Goal: Task Accomplishment & Management: Complete application form

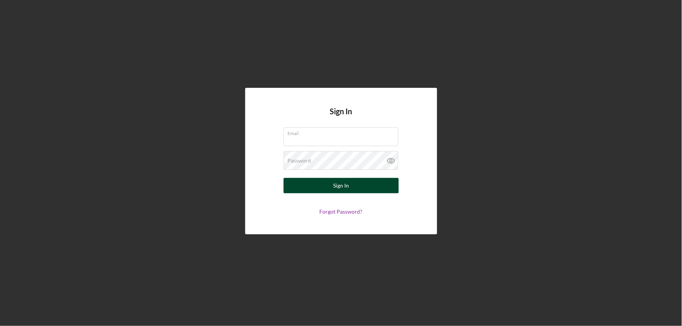
type input "microloans@umlf.org"
click at [328, 185] on button "Sign In" at bounding box center [340, 185] width 115 height 15
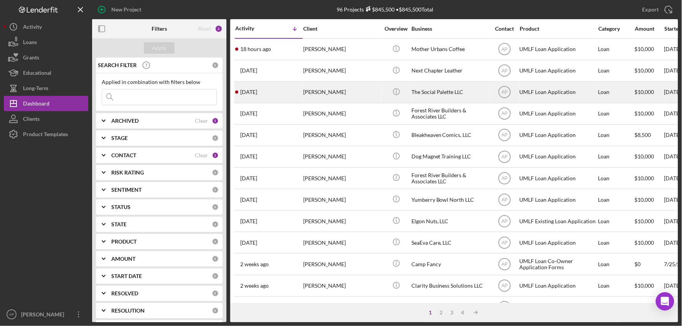
click at [348, 97] on div "[PERSON_NAME]" at bounding box center [341, 92] width 77 height 20
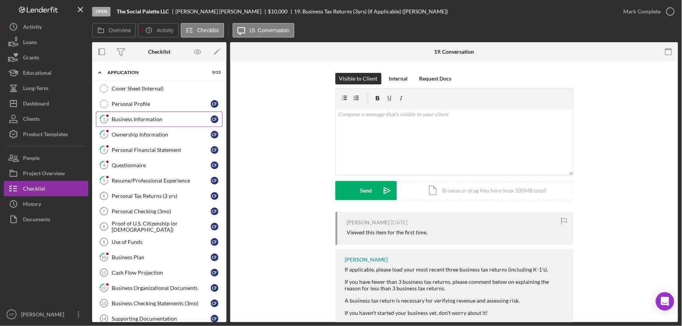
click at [155, 121] on div "Business Information" at bounding box center [161, 119] width 99 height 6
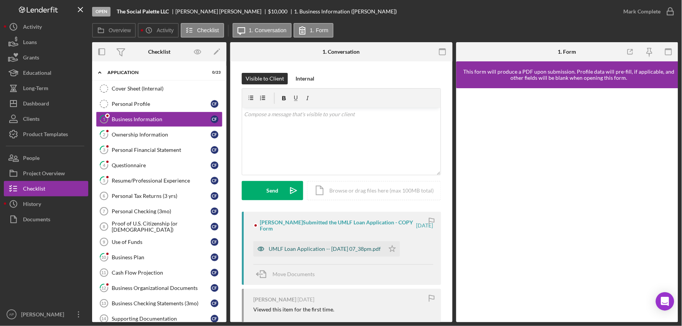
click at [353, 244] on div "UMLF Loan Application -- 2025-09-19 07_38pm.pdf" at bounding box center [318, 248] width 131 height 15
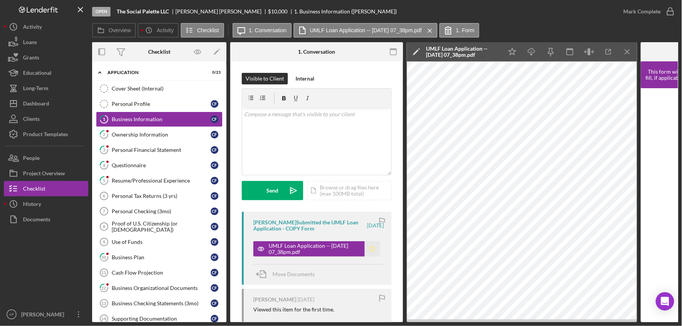
click at [369, 250] on polygon "button" at bounding box center [372, 248] width 7 height 6
click at [652, 2] on div "Mark Complete" at bounding box center [647, 11] width 62 height 23
click at [649, 10] on div "Mark Complete" at bounding box center [641, 11] width 37 height 15
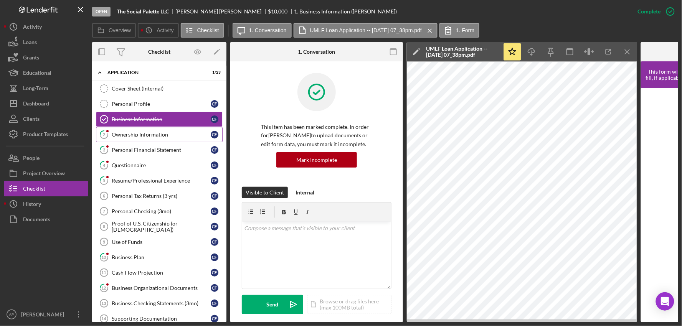
click at [144, 142] on link "2 Ownership Information C F" at bounding box center [159, 134] width 127 height 15
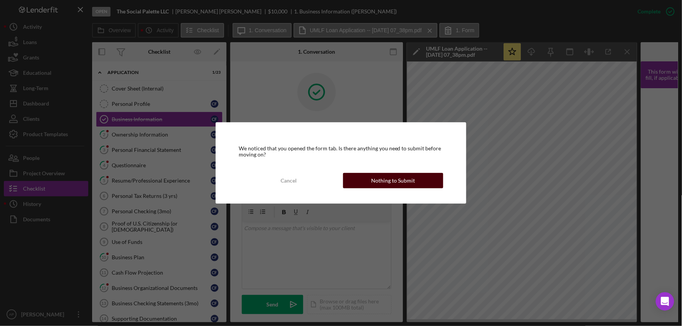
click at [382, 187] on div "Nothing to Submit" at bounding box center [393, 180] width 44 height 15
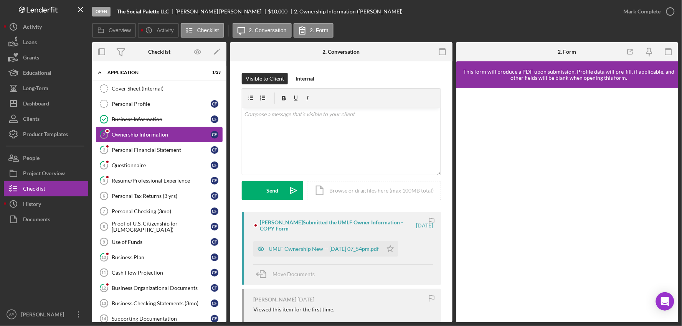
click at [127, 137] on div "Ownership Information" at bounding box center [161, 135] width 99 height 6
drag, startPoint x: 295, startPoint y: 245, endPoint x: 299, endPoint y: 244, distance: 4.6
click at [295, 245] on div "UMLF Ownership New -- 2025-09-19 07_54pm.pdf" at bounding box center [317, 248] width 129 height 15
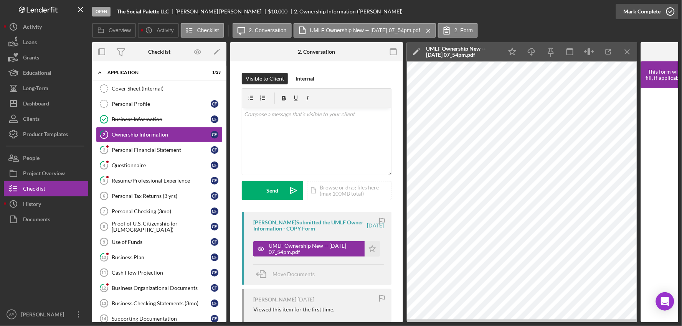
click at [651, 9] on div "Mark Complete" at bounding box center [641, 11] width 37 height 15
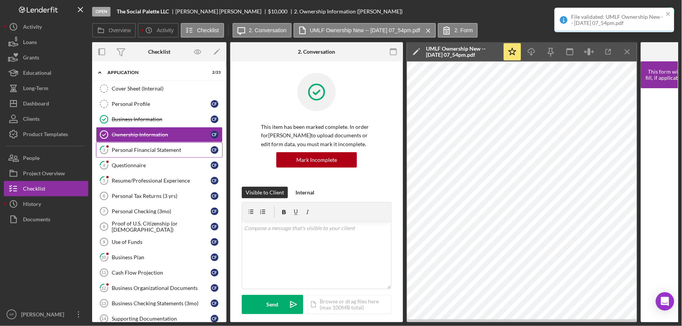
click at [152, 151] on div "Personal Financial Statement" at bounding box center [161, 150] width 99 height 6
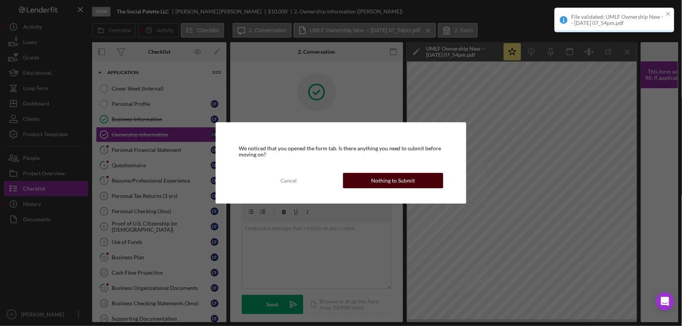
click at [382, 178] on div "Nothing to Submit" at bounding box center [393, 180] width 44 height 15
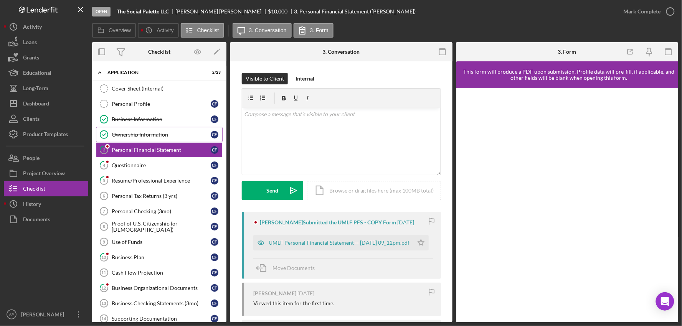
click at [150, 137] on div "Ownership Information" at bounding box center [161, 135] width 99 height 6
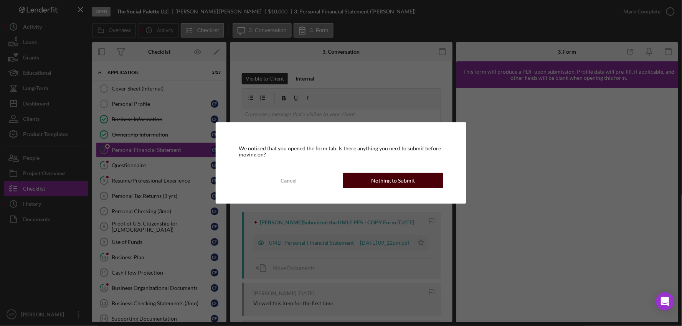
click at [405, 180] on div "Nothing to Submit" at bounding box center [393, 180] width 44 height 15
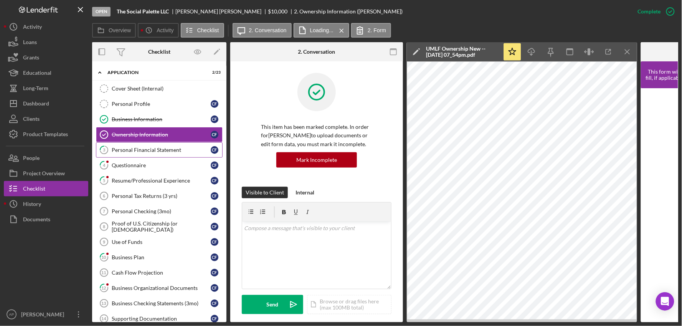
click at [136, 147] on link "3 Personal Financial Statement C F" at bounding box center [159, 149] width 127 height 15
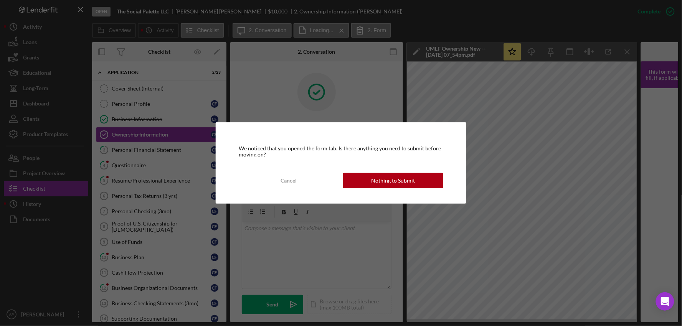
click at [387, 178] on div "Nothing to Submit" at bounding box center [393, 180] width 44 height 15
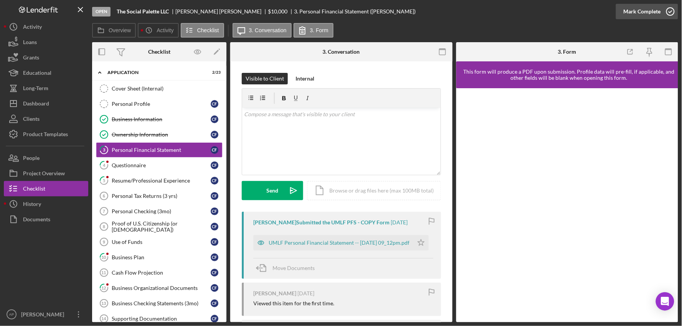
click at [637, 16] on div "Mark Complete" at bounding box center [641, 11] width 37 height 15
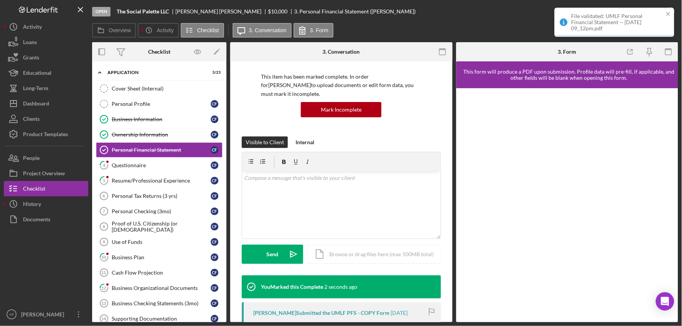
scroll to position [128, 0]
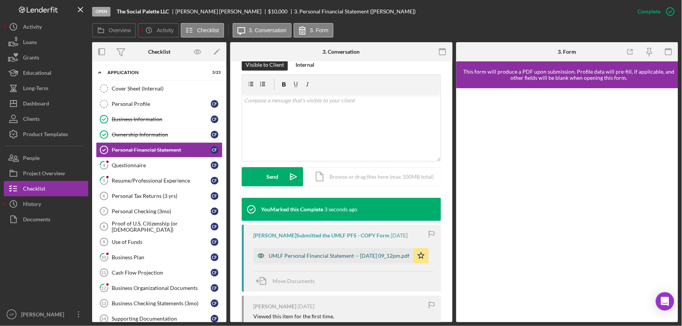
click at [355, 253] on div "UMLF Personal Financial Statement -- 2025-09-19 09_12pm.pdf" at bounding box center [338, 256] width 141 height 6
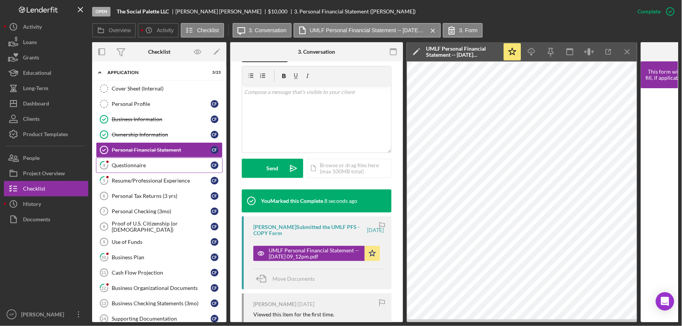
click at [127, 163] on div "Questionnaire" at bounding box center [161, 165] width 99 height 6
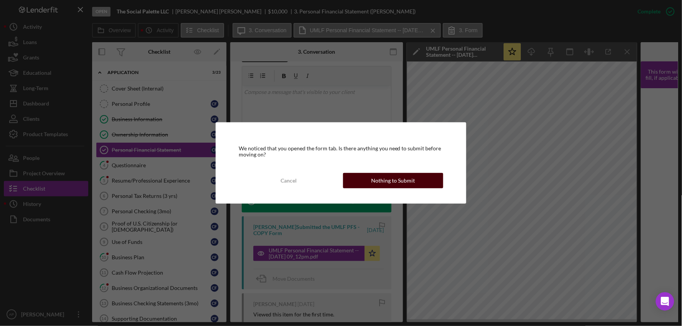
click at [410, 185] on div "Nothing to Submit" at bounding box center [393, 180] width 44 height 15
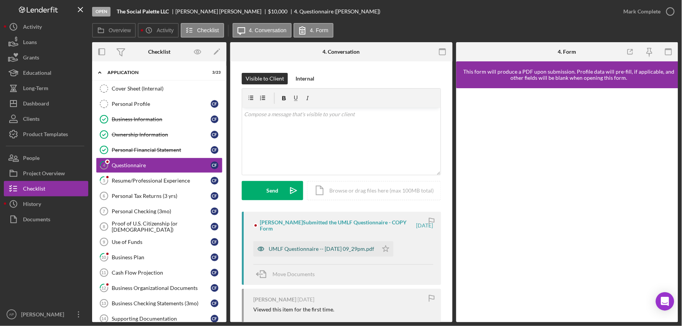
click at [350, 247] on div "UMLF Questionnaire -- 2025-09-19 09_29pm.pdf" at bounding box center [320, 249] width 105 height 6
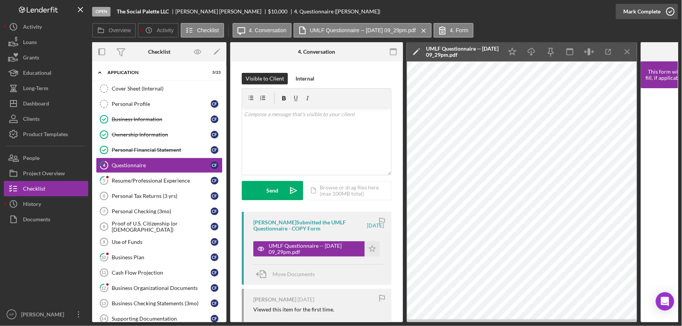
click at [665, 12] on icon "button" at bounding box center [670, 11] width 19 height 19
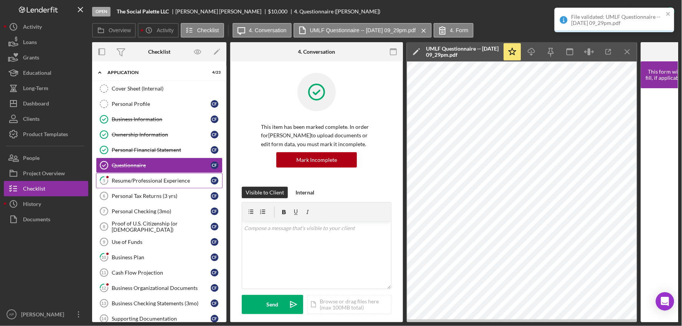
click at [114, 177] on link "5 Resume/Professional Experience C F" at bounding box center [159, 180] width 127 height 15
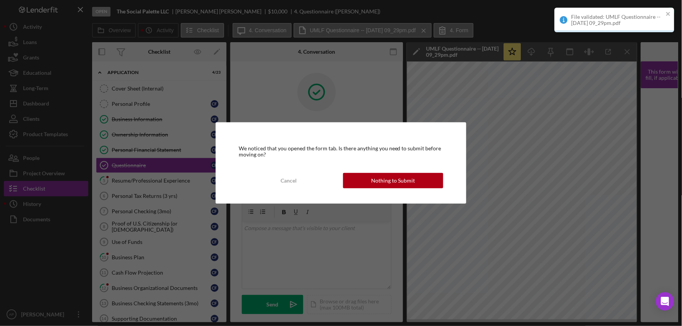
click at [371, 183] on button "Nothing to Submit" at bounding box center [393, 180] width 100 height 15
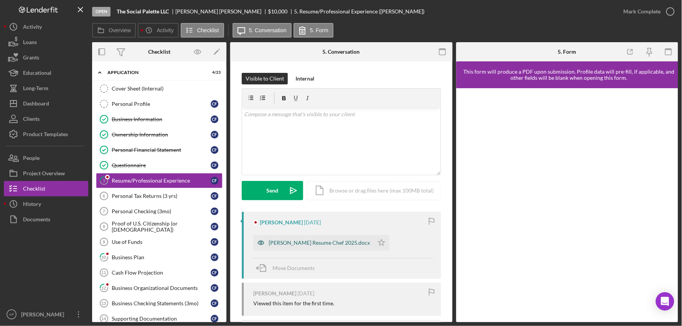
click at [324, 243] on div "FIKES Resume Chef 2025.docx" at bounding box center [318, 243] width 101 height 6
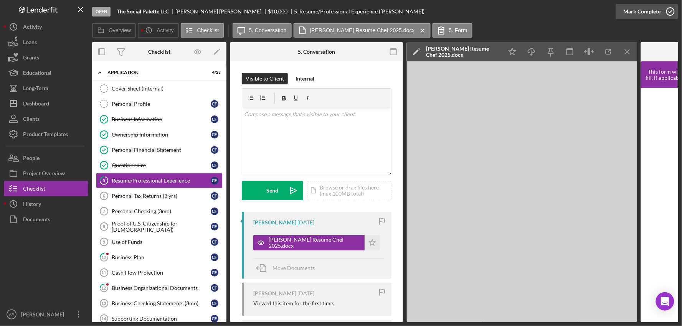
click at [635, 16] on div "Mark Complete" at bounding box center [641, 11] width 37 height 15
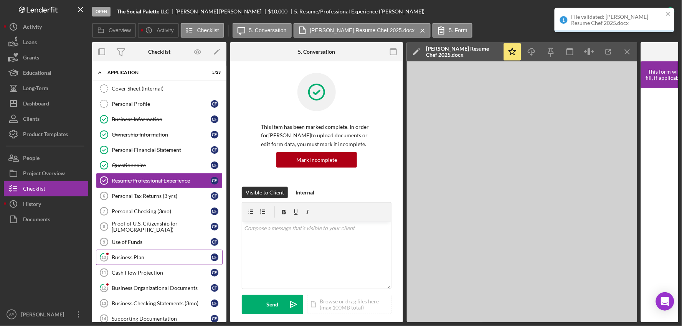
click at [140, 254] on link "10 Business Plan C F" at bounding box center [159, 257] width 127 height 15
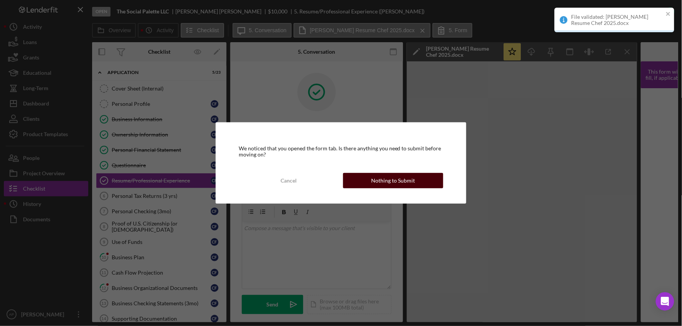
click at [373, 173] on div "Nothing to Submit" at bounding box center [393, 180] width 44 height 15
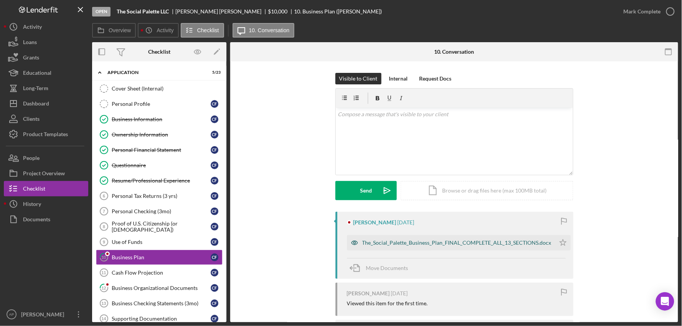
click at [404, 240] on div "The_Social_Palette_Business_Plan_FINAL_COMPLETE_ALL_13_SECTIONS.docx" at bounding box center [456, 243] width 189 height 6
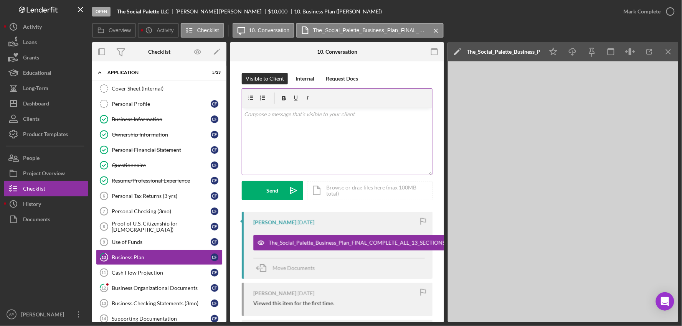
click at [319, 148] on div "v Color teal Color pink Remove color Add row above Add row below Add column bef…" at bounding box center [337, 141] width 190 height 67
drag, startPoint x: 346, startPoint y: 117, endPoint x: 269, endPoint y: 119, distance: 76.4
click at [269, 119] on div "v Color teal Color pink Remove color Add row above Add row below Add column bef…" at bounding box center [337, 141] width 190 height 67
click at [357, 119] on div "v Color teal Color pink Remove color Add row above Add row below Add column bef…" at bounding box center [337, 141] width 190 height 67
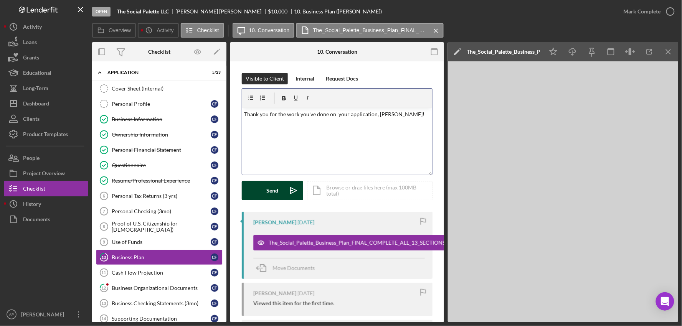
click at [263, 188] on button "Send Icon/icon-invite-send" at bounding box center [272, 190] width 61 height 19
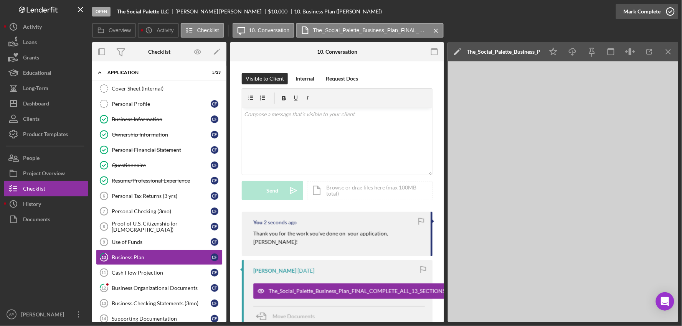
click at [656, 15] on div "Mark Complete" at bounding box center [641, 11] width 37 height 15
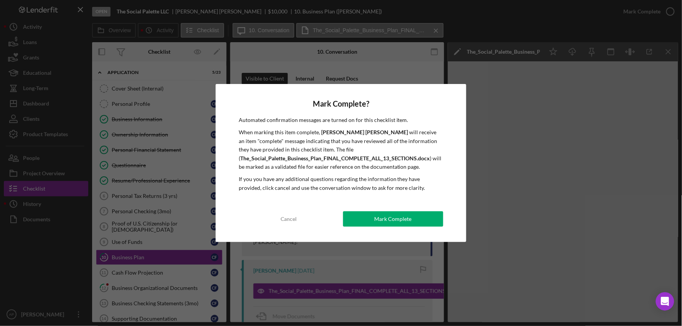
click at [398, 225] on div "Mark Complete" at bounding box center [392, 218] width 37 height 15
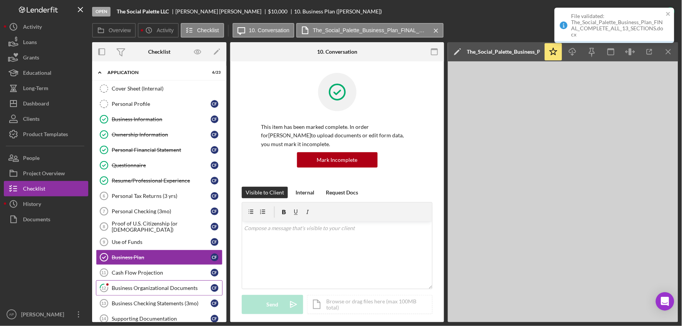
click at [151, 287] on div "Business Organizational Documents" at bounding box center [161, 288] width 99 height 6
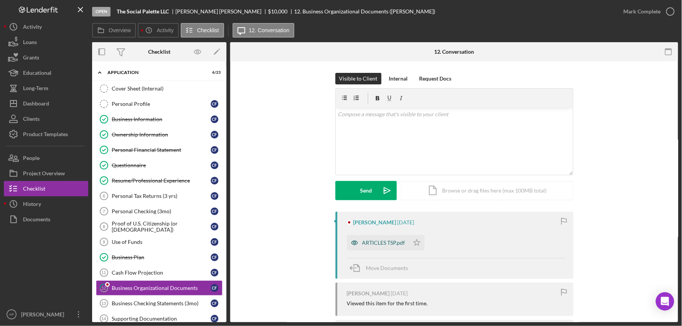
click at [385, 242] on div "ARTICLES TSP.pdf" at bounding box center [383, 243] width 43 height 6
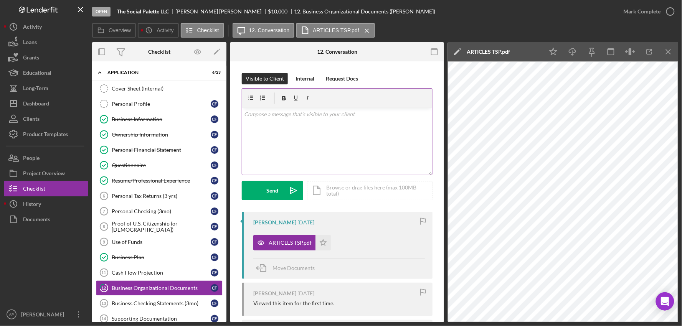
click at [304, 124] on div "v Color teal Color pink Remove color Add row above Add row below Add column bef…" at bounding box center [337, 141] width 190 height 67
drag, startPoint x: 388, startPoint y: 125, endPoint x: 419, endPoint y: 133, distance: 31.7
click at [389, 125] on p "Do you have Articles of Organization and registration for the state of Utah?" at bounding box center [337, 129] width 186 height 17
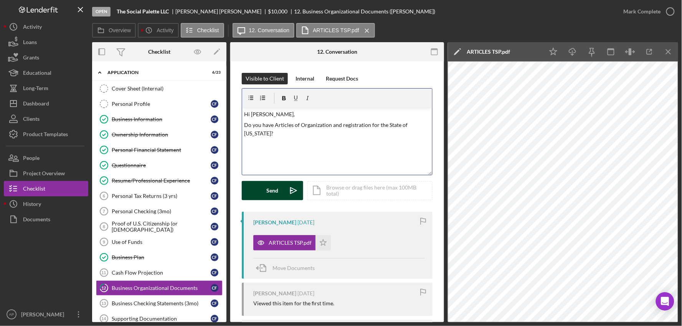
click at [281, 187] on button "Send Icon/icon-invite-send" at bounding box center [272, 190] width 61 height 19
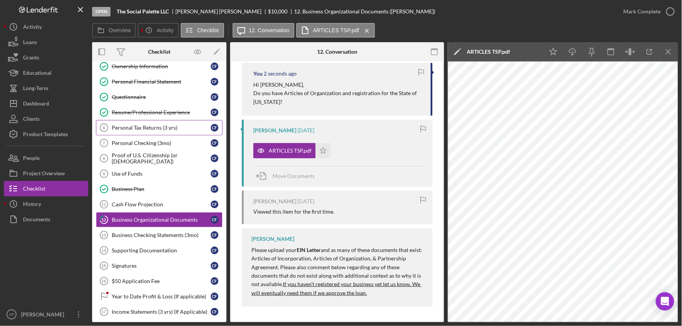
scroll to position [208, 0]
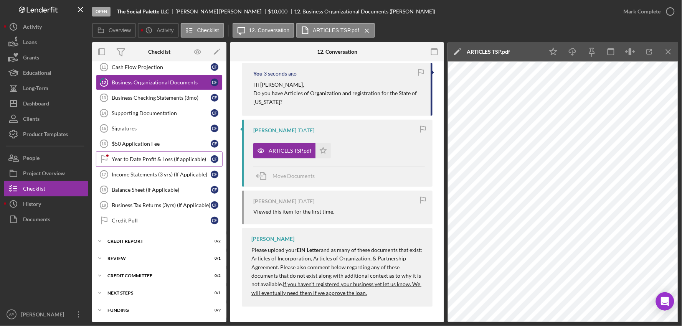
click at [148, 152] on link "Year to Date Profit & Loss (If applicable) Year to Date Profit & Loss (If appli…" at bounding box center [159, 159] width 127 height 15
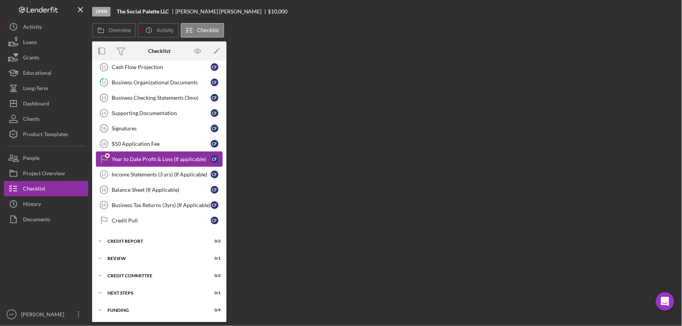
scroll to position [208, 0]
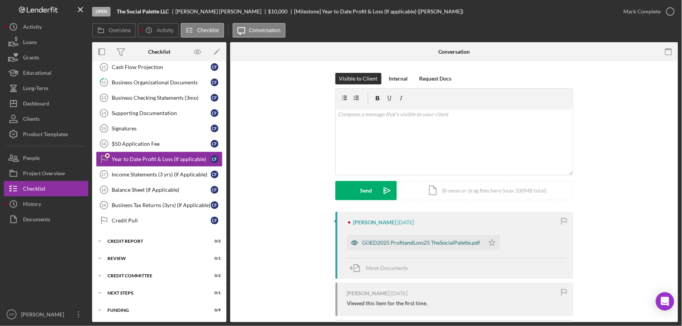
click at [449, 247] on div "GOED2025 ProfitandLoss25 TheSocialPalette.pdf" at bounding box center [415, 242] width 137 height 15
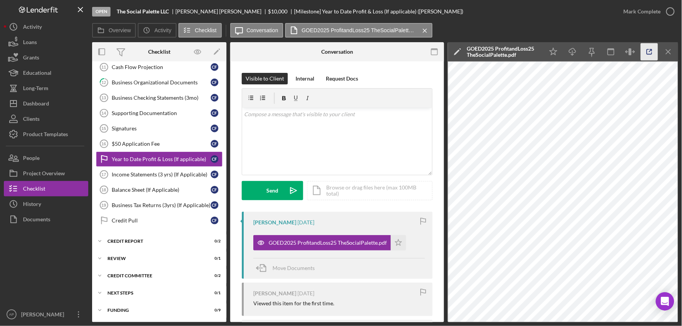
click at [645, 51] on icon "button" at bounding box center [649, 51] width 17 height 17
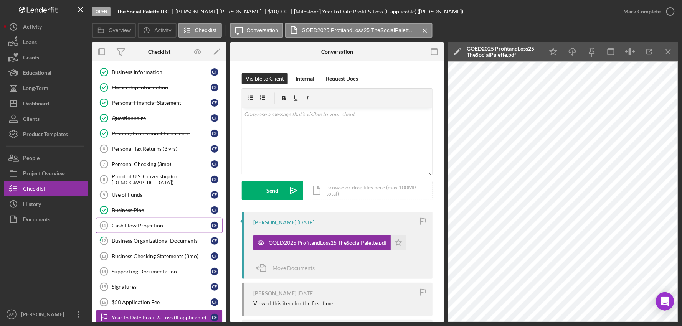
scroll to position [0, 0]
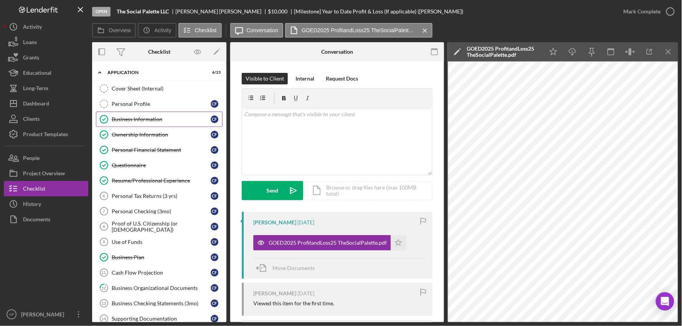
click at [136, 114] on link "Business Information Business Information C F" at bounding box center [159, 119] width 127 height 15
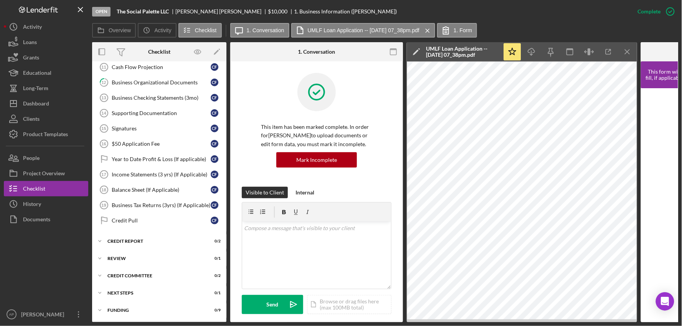
scroll to position [209, 0]
click at [152, 156] on div "Year to Date Profit & Loss (If applicable)" at bounding box center [161, 159] width 99 height 6
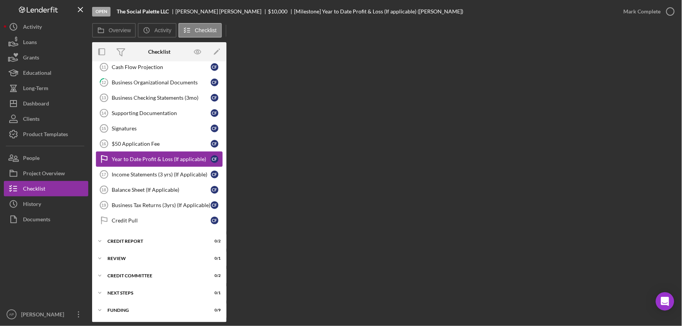
scroll to position [208, 0]
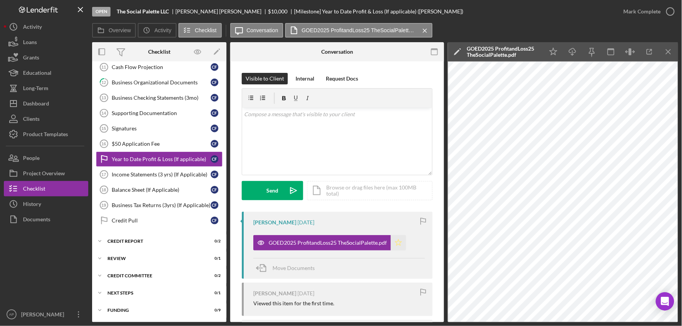
click at [395, 243] on icon "Icon/Star" at bounding box center [397, 242] width 15 height 15
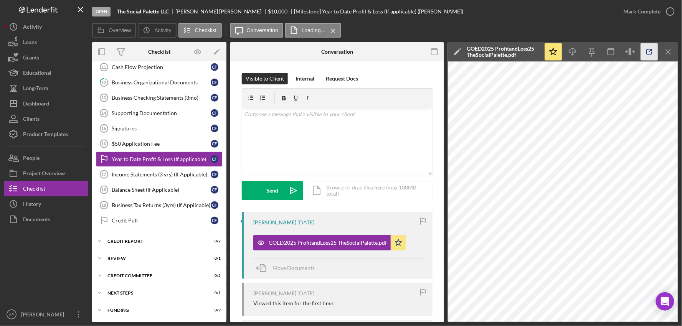
click at [648, 48] on icon "button" at bounding box center [649, 51] width 17 height 17
click at [621, 17] on button "Mark Complete" at bounding box center [647, 11] width 62 height 15
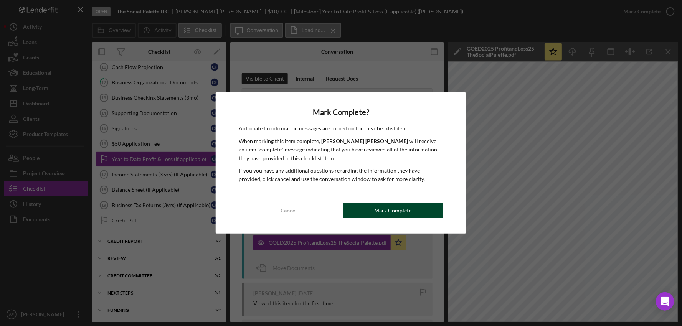
click at [369, 215] on button "Mark Complete" at bounding box center [393, 210] width 100 height 15
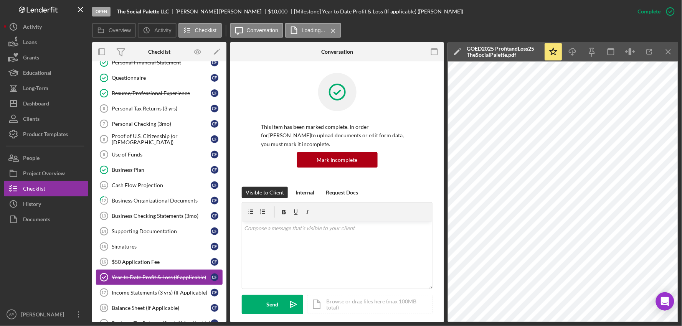
scroll to position [0, 0]
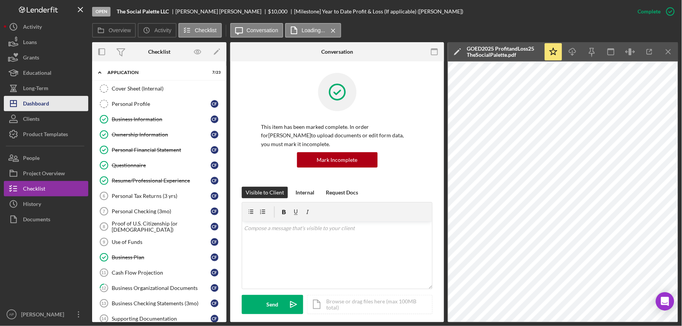
click at [59, 102] on button "Icon/Dashboard Dashboard" at bounding box center [46, 103] width 84 height 15
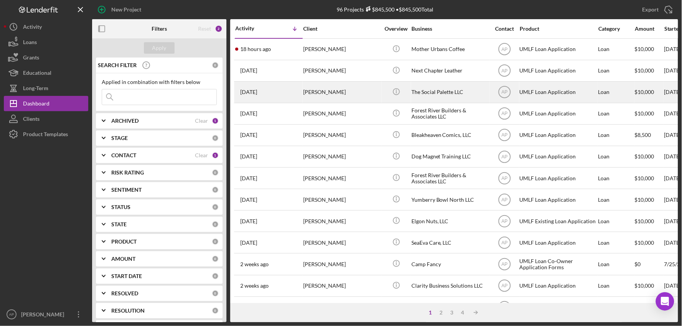
click at [336, 94] on div "[PERSON_NAME]" at bounding box center [341, 92] width 77 height 20
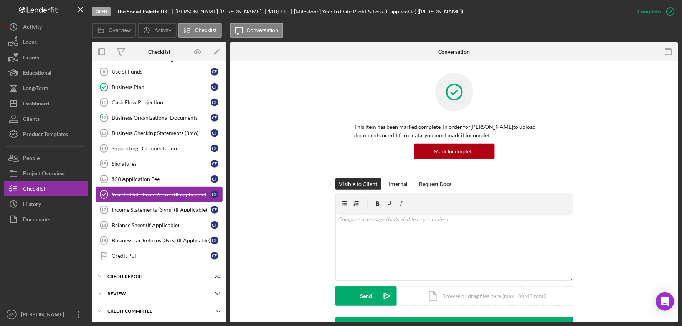
scroll to position [128, 0]
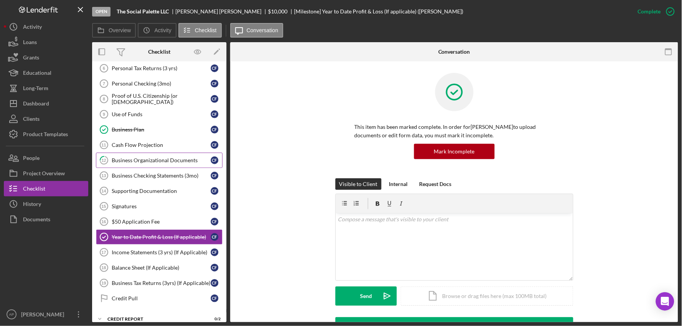
click at [114, 160] on div "Business Organizational Documents" at bounding box center [161, 160] width 99 height 6
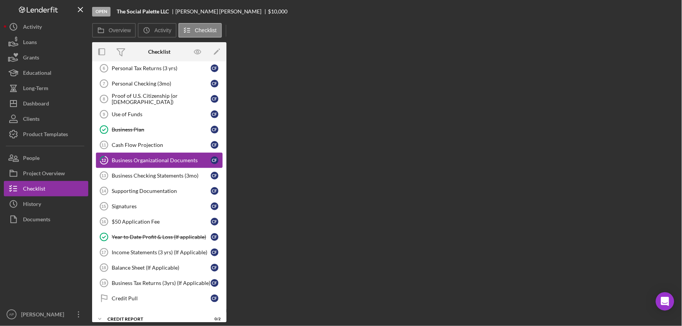
click at [114, 160] on div "Business Organizational Documents" at bounding box center [161, 160] width 99 height 6
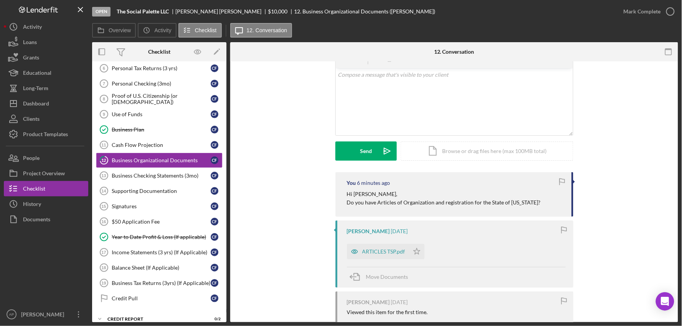
scroll to position [85, 0]
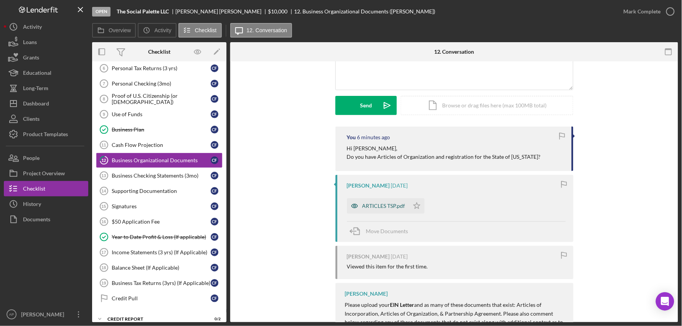
click at [390, 209] on div "ARTICLES TSP.pdf" at bounding box center [378, 205] width 62 height 15
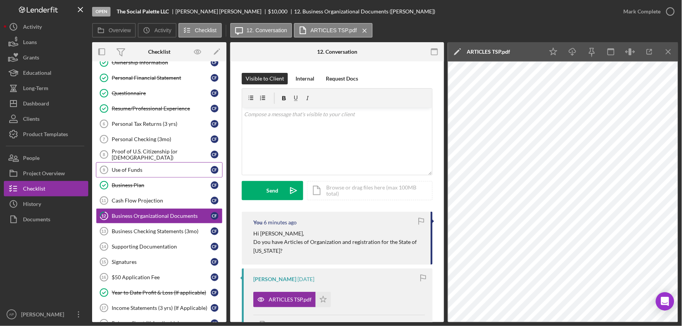
scroll to position [0, 0]
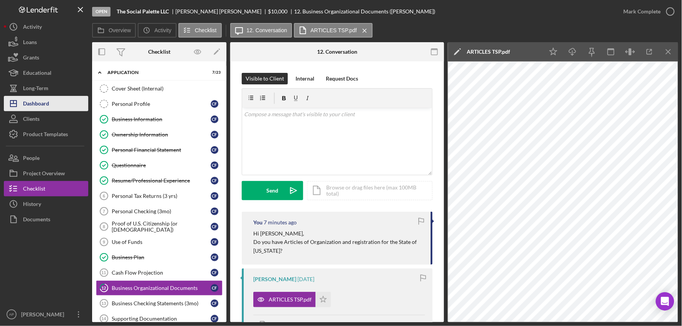
click at [64, 102] on button "Icon/Dashboard Dashboard" at bounding box center [46, 103] width 84 height 15
